Goal: Go to known website: Access a specific website the user already knows

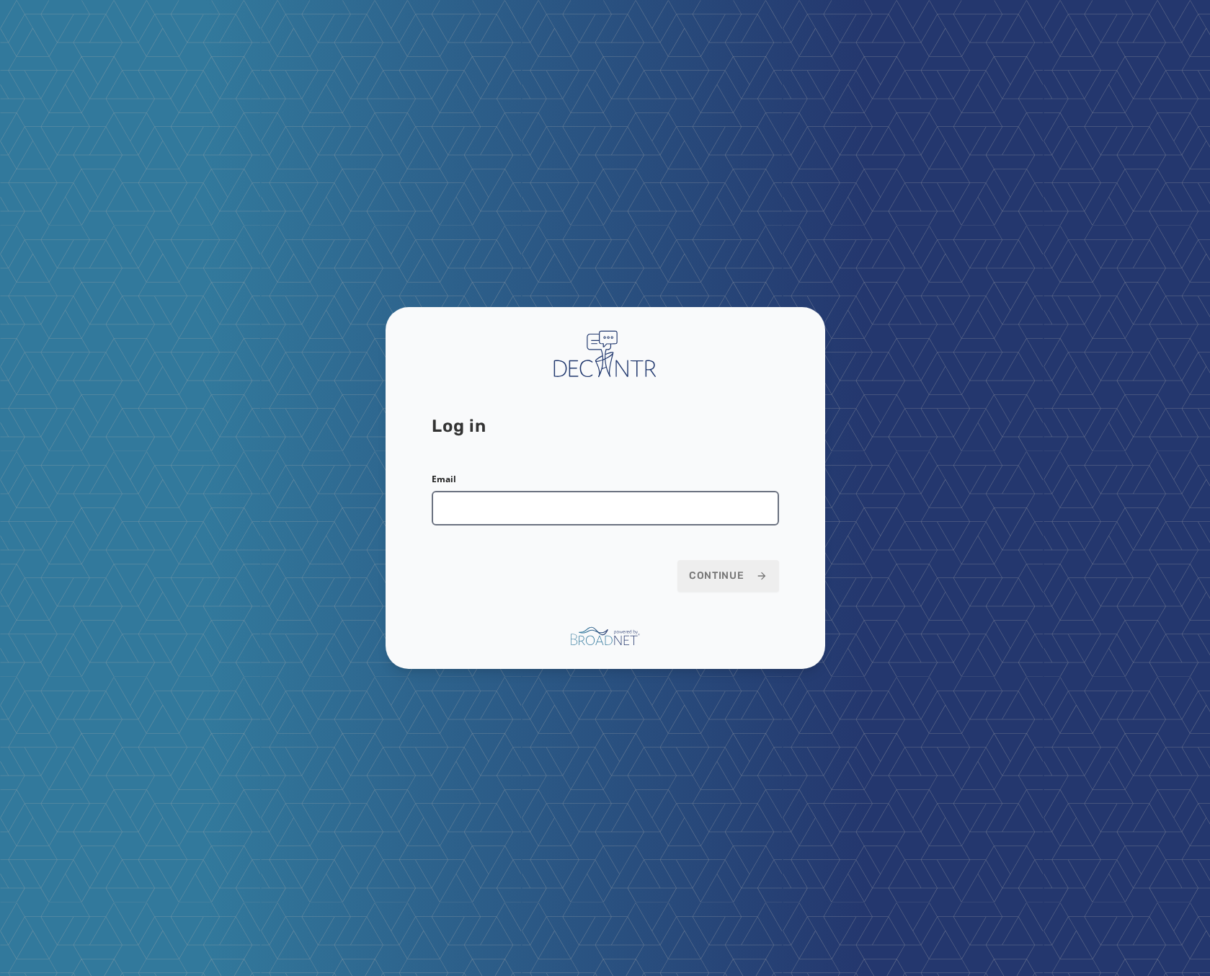
click at [457, 507] on input "Email" at bounding box center [605, 508] width 347 height 35
type input "**********"
click at [706, 577] on span "Continue" at bounding box center [728, 576] width 79 height 14
